Goal: Task Accomplishment & Management: Manage account settings

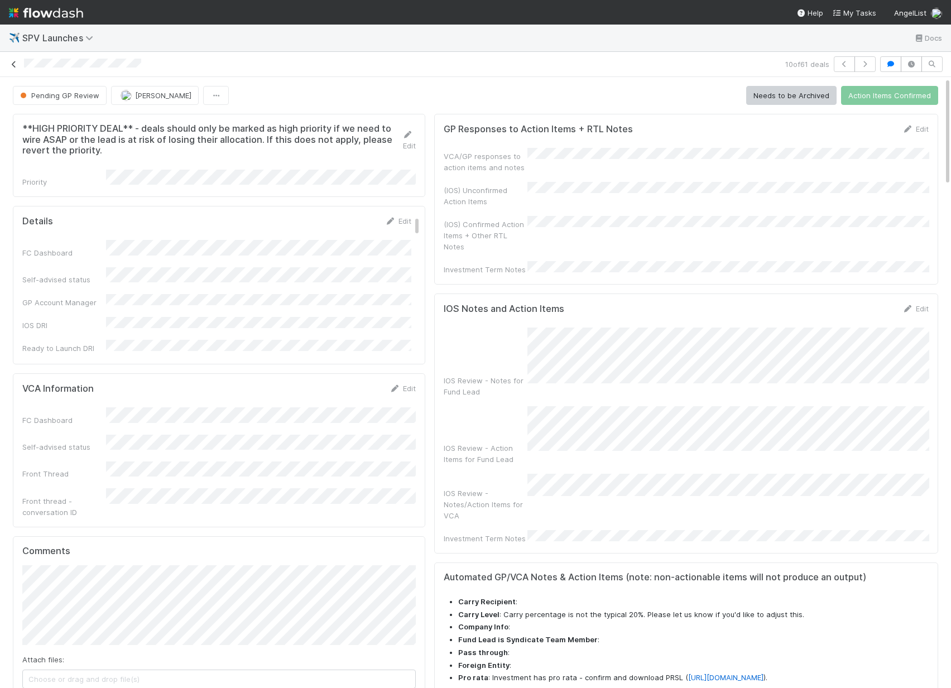
click at [17, 66] on icon at bounding box center [13, 64] width 11 height 7
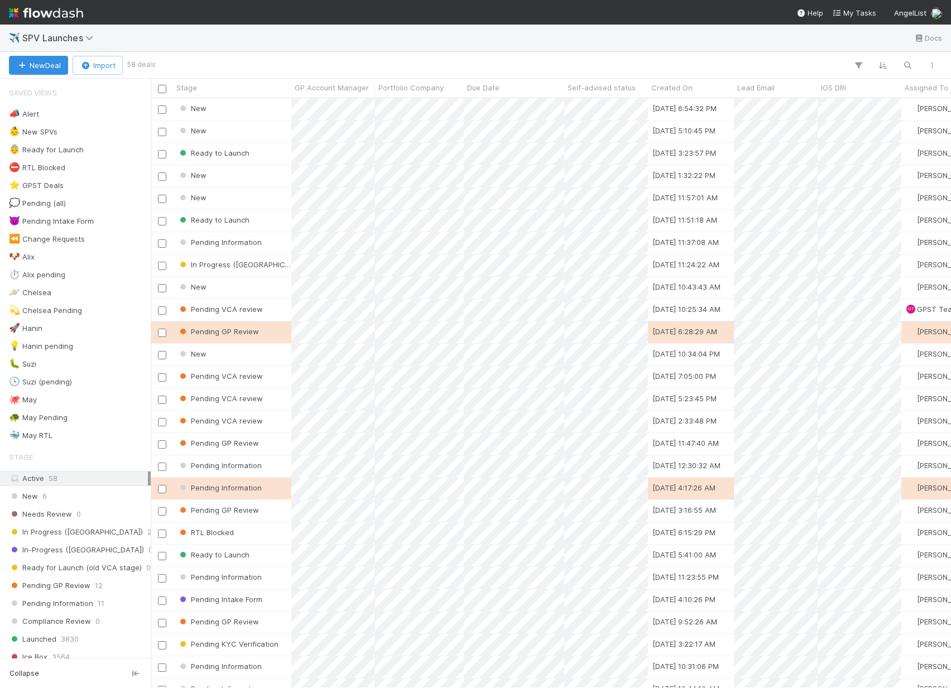
scroll to position [590, 800]
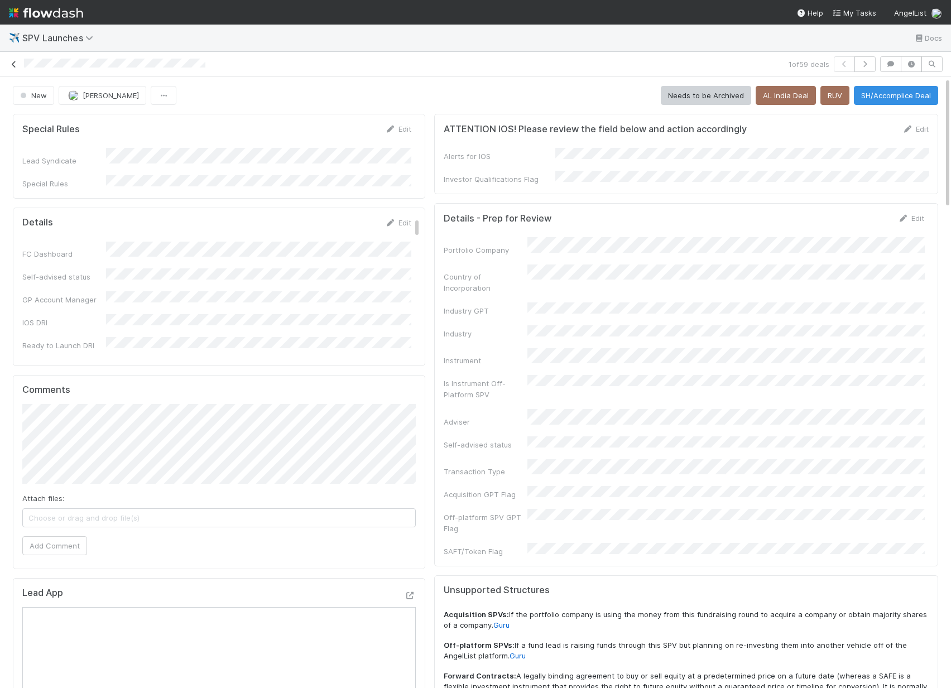
click at [12, 62] on icon at bounding box center [13, 64] width 11 height 7
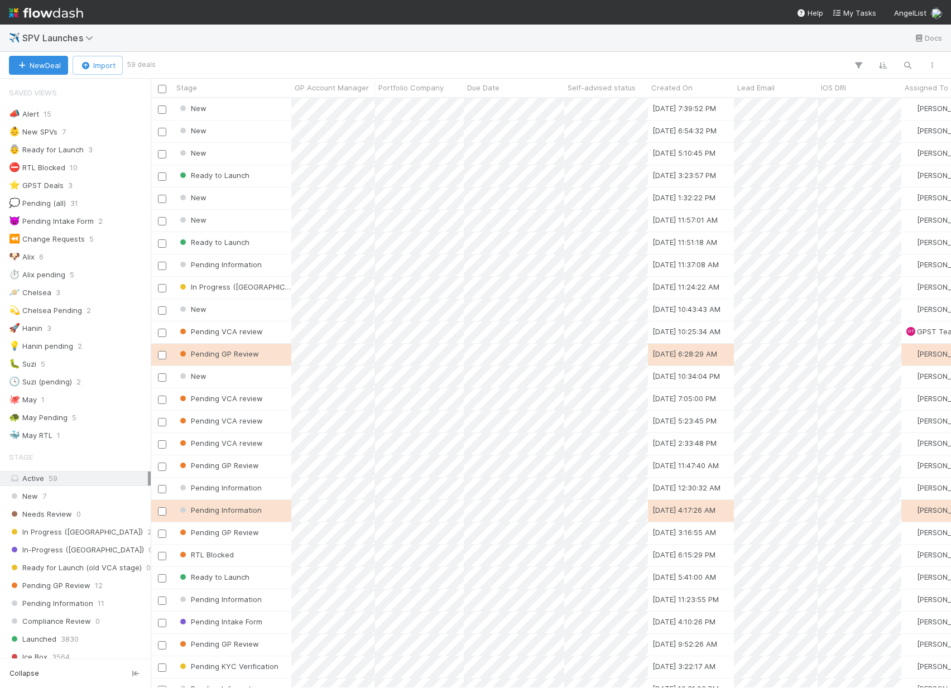
scroll to position [590, 800]
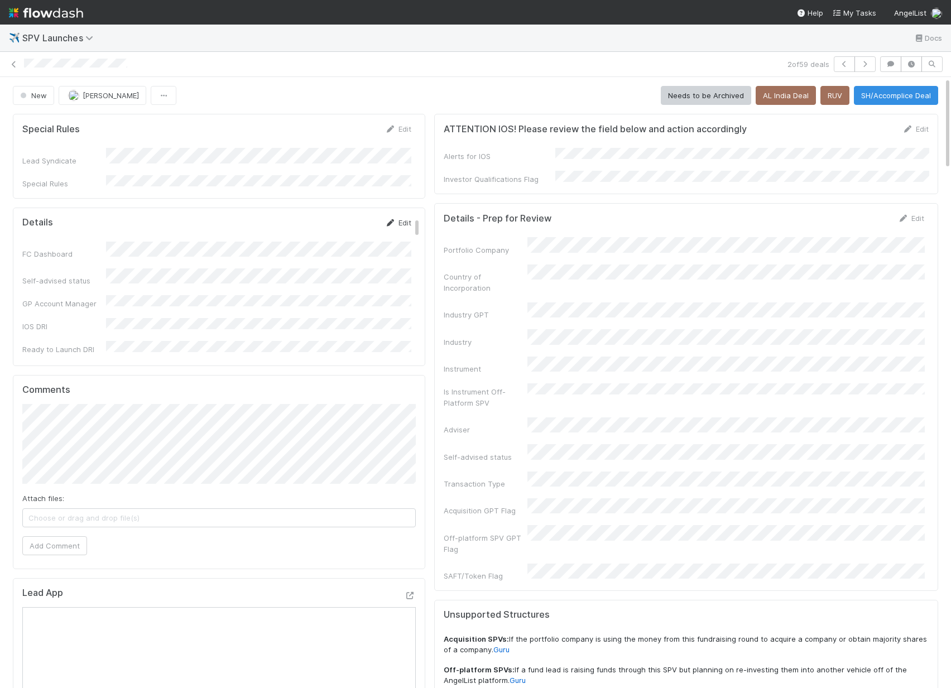
click at [397, 218] on link "Edit" at bounding box center [398, 222] width 26 height 9
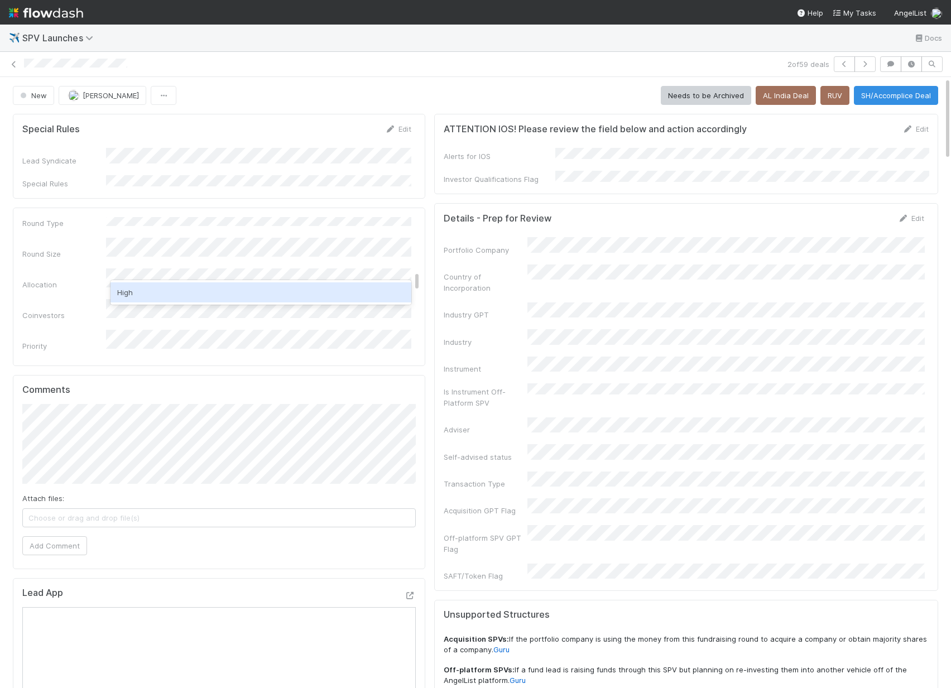
click at [171, 296] on div "High" at bounding box center [260, 292] width 301 height 20
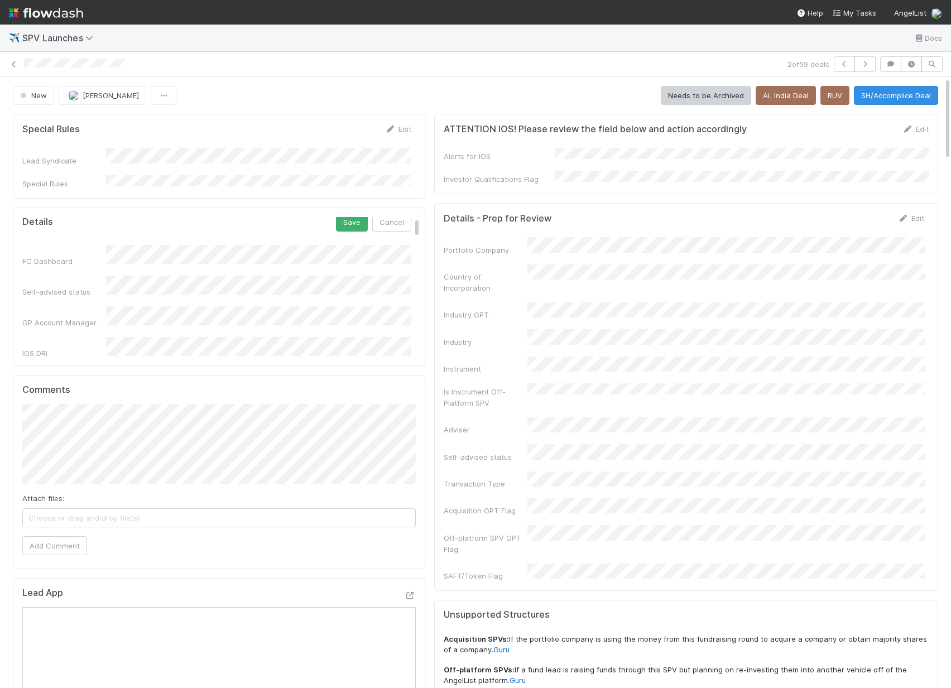
scroll to position [0, 0]
click at [343, 225] on button "Save" at bounding box center [352, 226] width 32 height 19
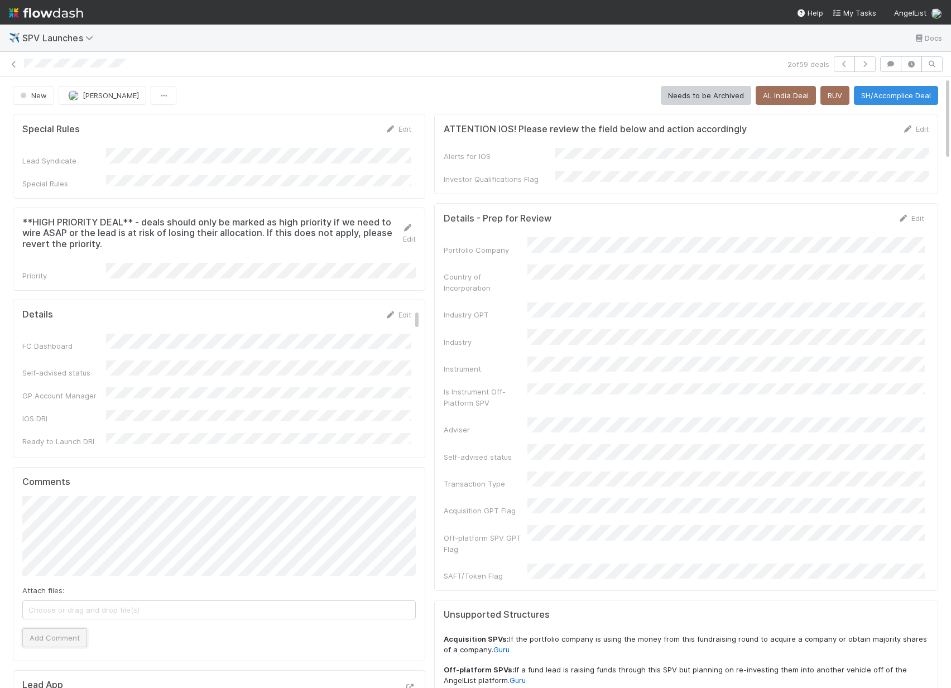
click at [49, 628] on button "Add Comment" at bounding box center [54, 637] width 65 height 19
